Goal: Task Accomplishment & Management: Complete application form

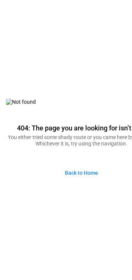
click at [92, 175] on link "Back to Home" at bounding box center [81, 173] width 45 height 16
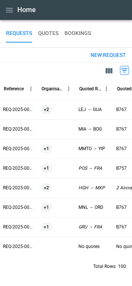
click at [106, 61] on button "New request" at bounding box center [107, 55] width 47 height 15
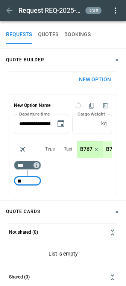
type input "*"
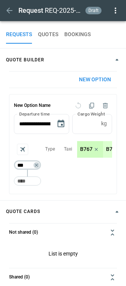
click at [25, 165] on input "***" at bounding box center [25, 165] width 21 height 8
type input "***"
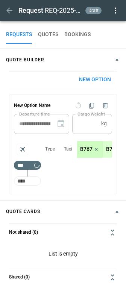
click at [26, 182] on input "Too short" at bounding box center [27, 181] width 24 height 14
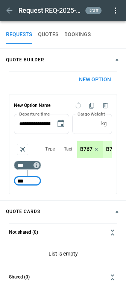
type input "***"
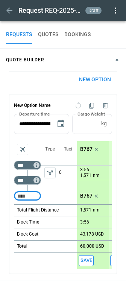
click at [51, 176] on icon "left aligned" at bounding box center [50, 173] width 8 height 8
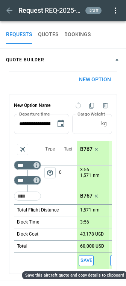
click at [89, 260] on button "Save" at bounding box center [86, 260] width 15 height 11
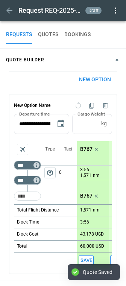
scroll to position [0, 27]
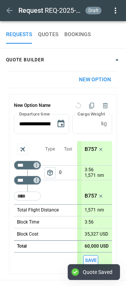
click at [89, 260] on button "Save" at bounding box center [90, 260] width 15 height 11
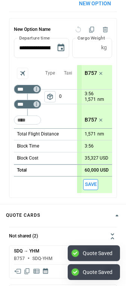
scroll to position [168, 0]
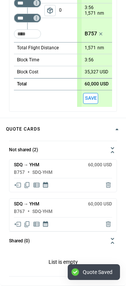
click at [109, 187] on icon "Delete quote" at bounding box center [108, 184] width 5 height 5
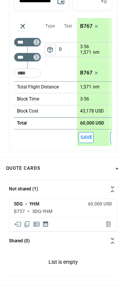
scroll to position [0, 0]
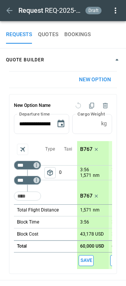
click at [86, 150] on p "B767" at bounding box center [86, 149] width 12 height 6
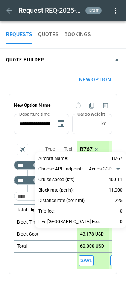
click at [86, 150] on div at bounding box center [63, 143] width 126 height 286
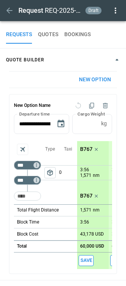
scroll to position [0, 27]
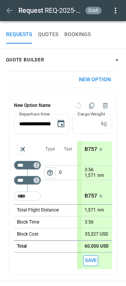
click at [86, 150] on p "B757" at bounding box center [91, 149] width 12 height 6
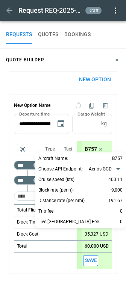
click at [94, 238] on div at bounding box center [63, 143] width 126 height 286
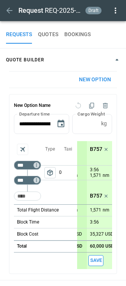
scroll to position [129, 0]
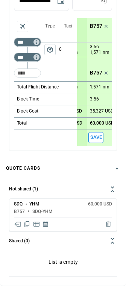
click at [19, 223] on icon "Share quote in email" at bounding box center [18, 224] width 8 height 8
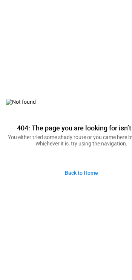
click at [78, 171] on link "Back to Home" at bounding box center [81, 173] width 45 height 16
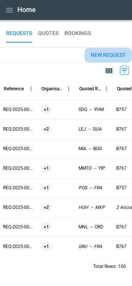
click at [108, 53] on button "New request" at bounding box center [107, 55] width 47 height 15
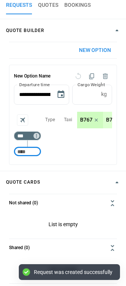
scroll to position [30, 0]
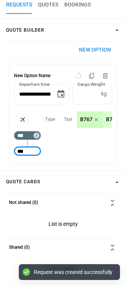
type input "***"
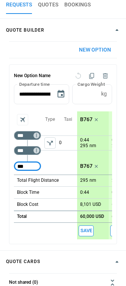
type input "***"
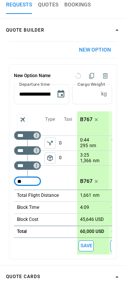
type input "*"
type input "***"
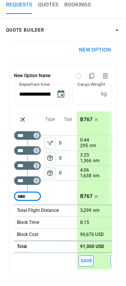
click at [54, 173] on button "package_2" at bounding box center [49, 172] width 11 height 11
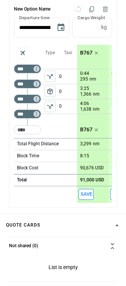
click at [91, 195] on button "Save" at bounding box center [86, 194] width 15 height 11
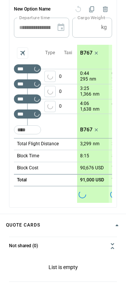
scroll to position [152, 0]
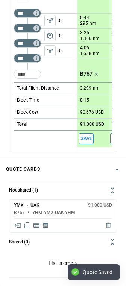
click at [17, 229] on icon "Share quote in email" at bounding box center [18, 225] width 8 height 8
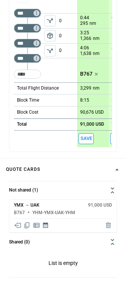
click at [20, 229] on icon "Share quote in email" at bounding box center [18, 225] width 8 height 8
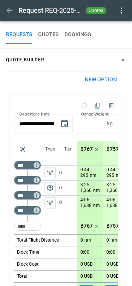
type input "**********"
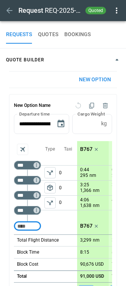
click at [55, 38] on button "QUOTES" at bounding box center [48, 35] width 20 height 18
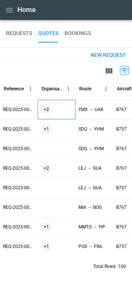
click at [67, 102] on div "+2" at bounding box center [57, 110] width 38 height 20
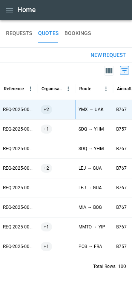
click at [59, 112] on div "+2" at bounding box center [57, 109] width 32 height 9
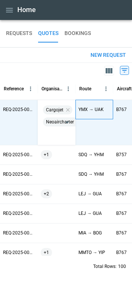
click at [97, 117] on div "YMX → UAK" at bounding box center [94, 110] width 38 height 20
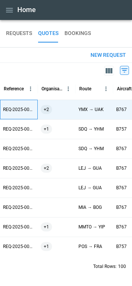
click at [29, 111] on p "REQ-2025-003452" at bounding box center [19, 109] width 32 height 6
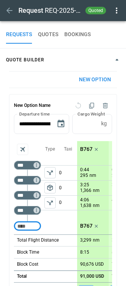
scroll to position [47, 0]
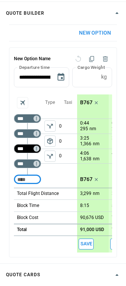
click at [20, 151] on input "***" at bounding box center [25, 149] width 21 height 8
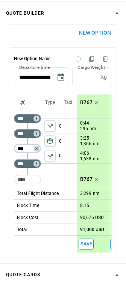
type input "***"
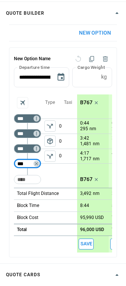
scroll to position [111, 0]
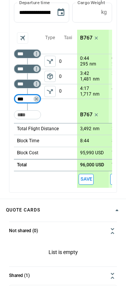
click at [87, 182] on button "Save" at bounding box center [86, 179] width 15 height 11
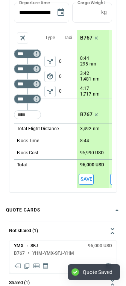
scroll to position [176, 0]
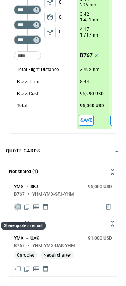
click at [20, 209] on icon "Share quote in email" at bounding box center [18, 207] width 8 height 8
